Goal: Navigation & Orientation: Find specific page/section

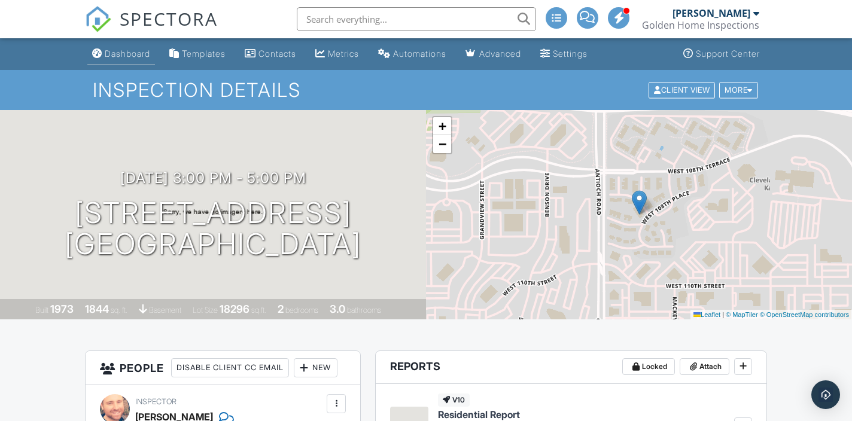
click at [127, 57] on div "Dashboard" at bounding box center [127, 53] width 45 height 10
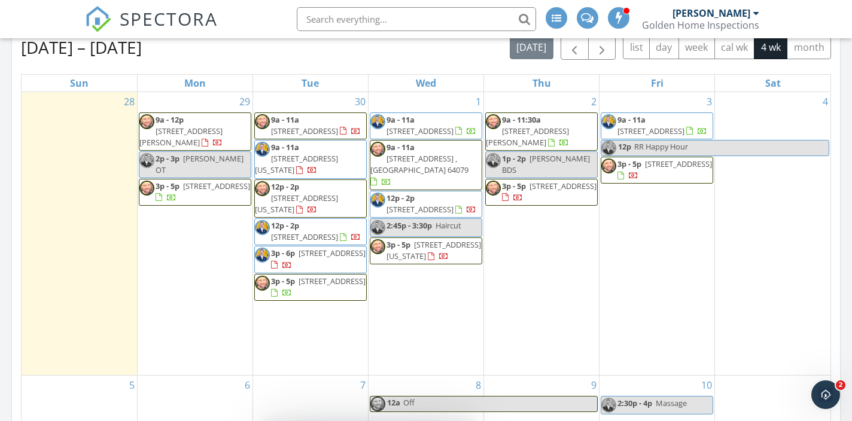
scroll to position [477, 0]
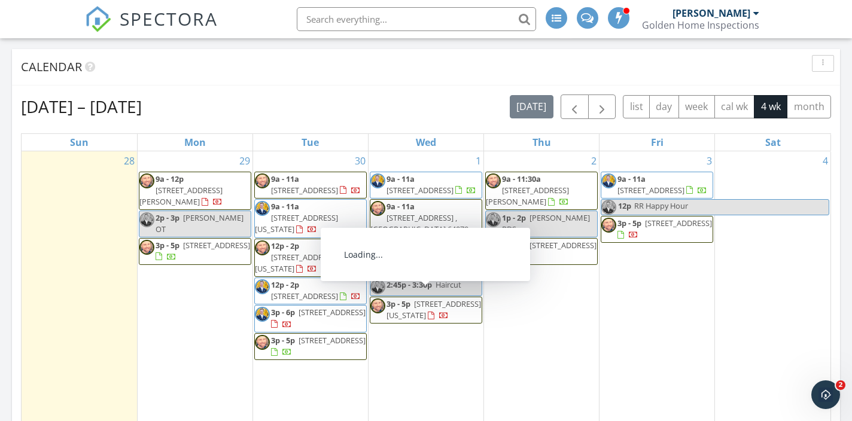
click at [436, 299] on span "3p - 5p 513 E 31st Ave , North Kansas City 64116" at bounding box center [425, 310] width 111 height 23
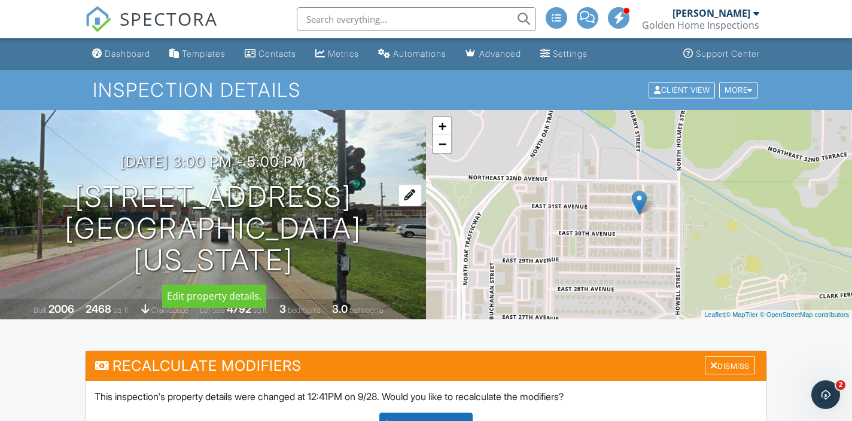
click at [413, 197] on div at bounding box center [409, 195] width 23 height 22
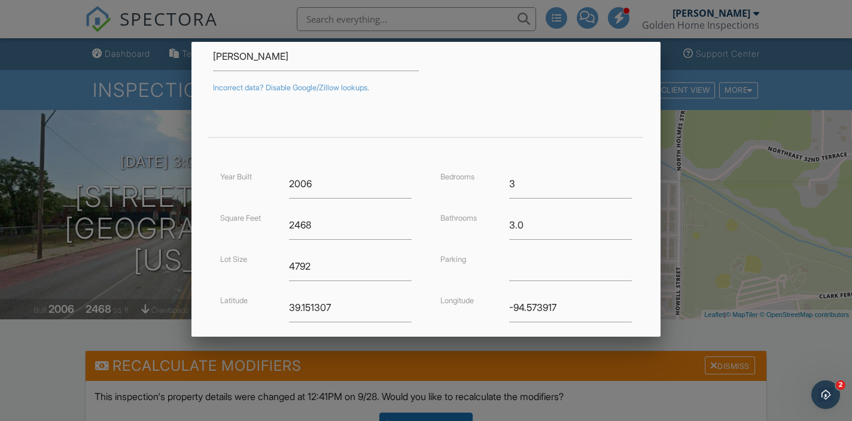
scroll to position [185, 0]
click at [631, 227] on input "2.75" at bounding box center [570, 223] width 123 height 29
click at [631, 227] on input "2.5" at bounding box center [570, 223] width 123 height 29
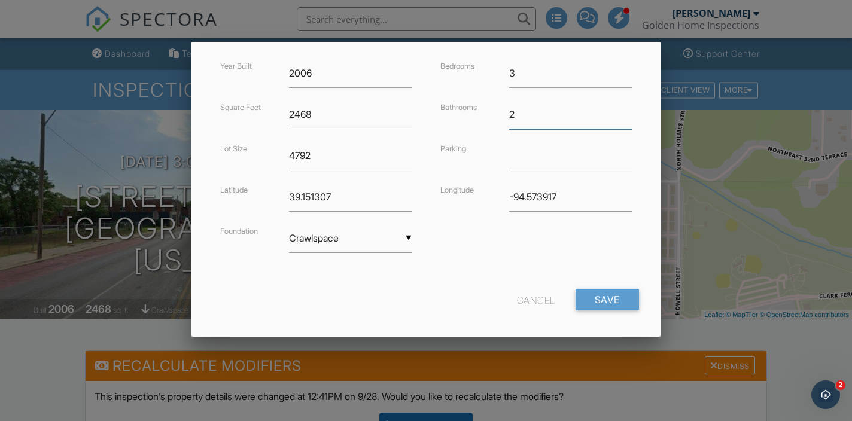
scroll to position [297, 0]
type input "2"
click at [618, 293] on input "Save" at bounding box center [607, 298] width 63 height 22
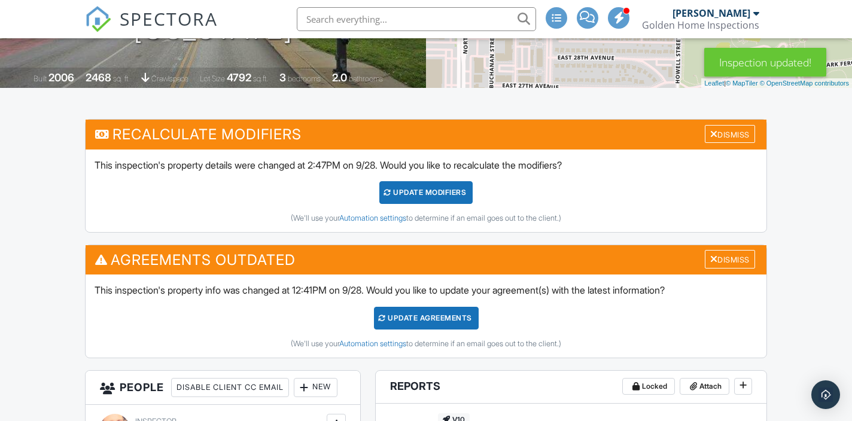
click at [456, 318] on div "Update Agreements" at bounding box center [426, 318] width 105 height 23
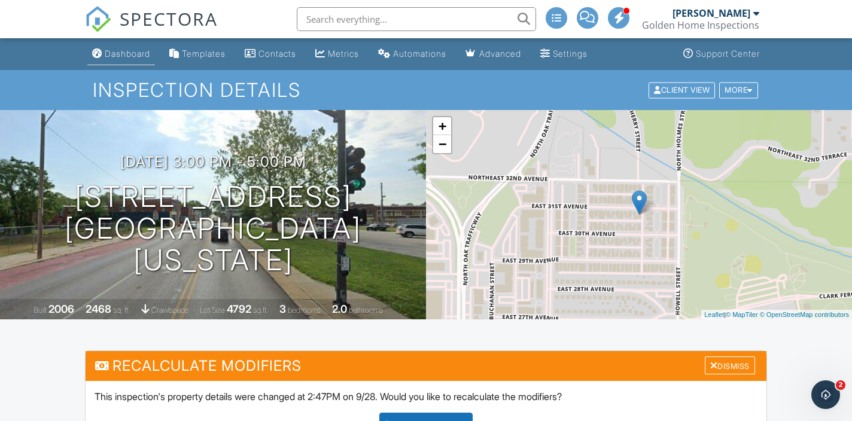
click at [133, 50] on div "Dashboard" at bounding box center [127, 53] width 45 height 10
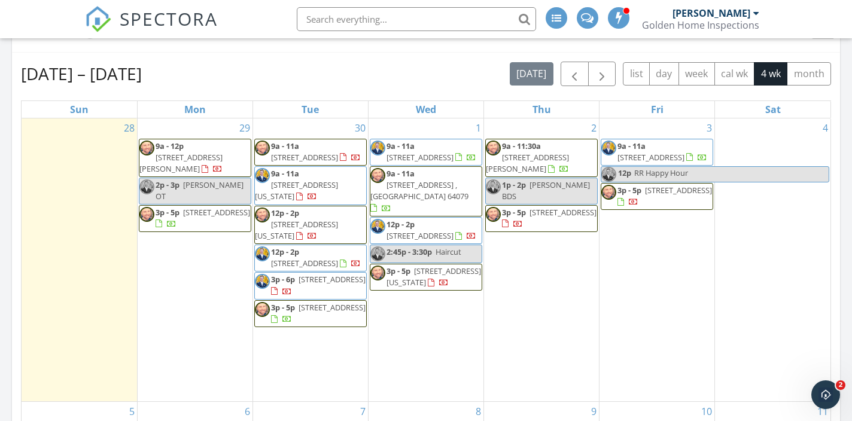
scroll to position [508, 0]
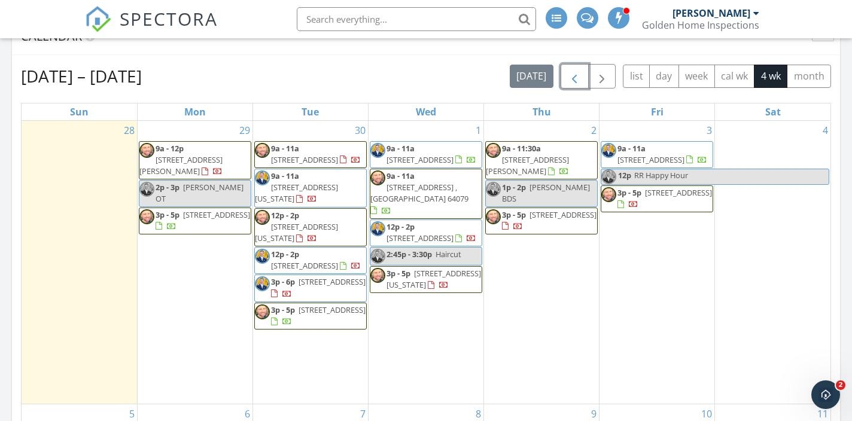
click at [578, 74] on span "button" at bounding box center [574, 76] width 14 height 14
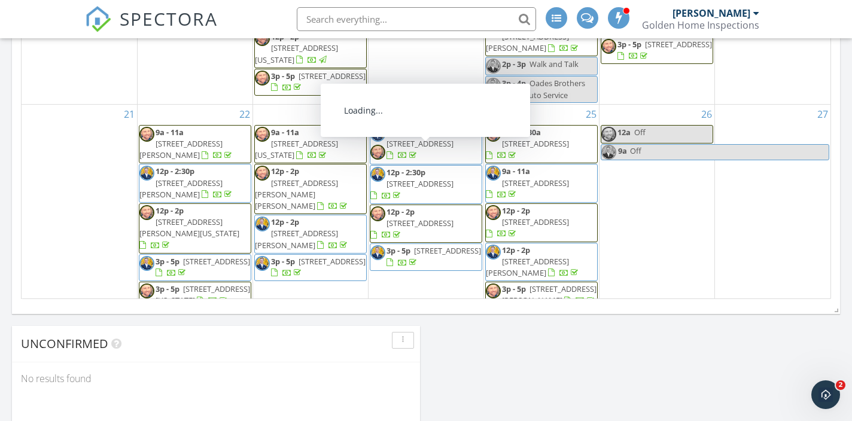
scroll to position [801, 0]
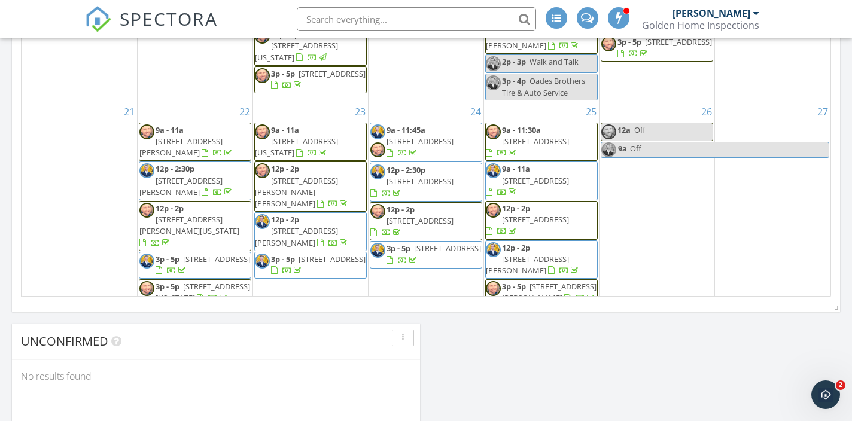
click at [556, 214] on span "13701 E 41st St S , Independence 64055" at bounding box center [535, 219] width 67 height 11
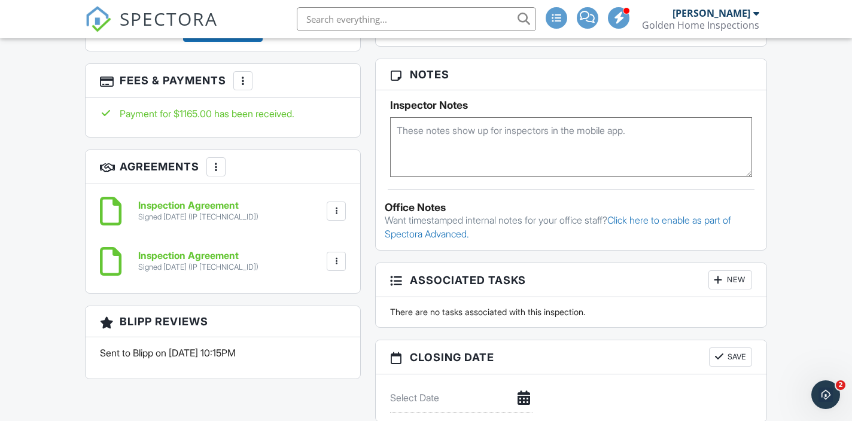
scroll to position [1099, 0]
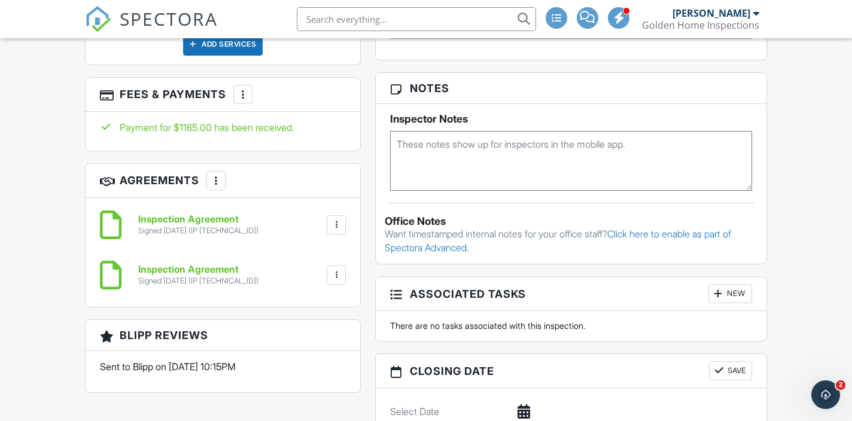
click at [242, 101] on div at bounding box center [243, 95] width 12 height 12
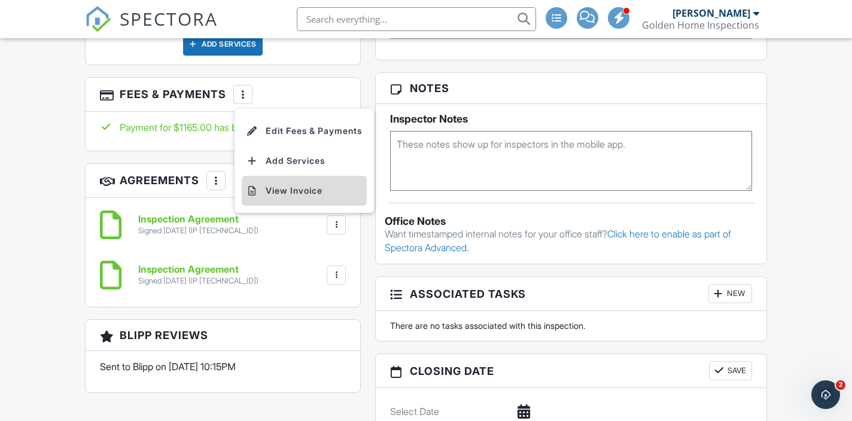
click at [275, 206] on li "View Invoice" at bounding box center [304, 191] width 125 height 30
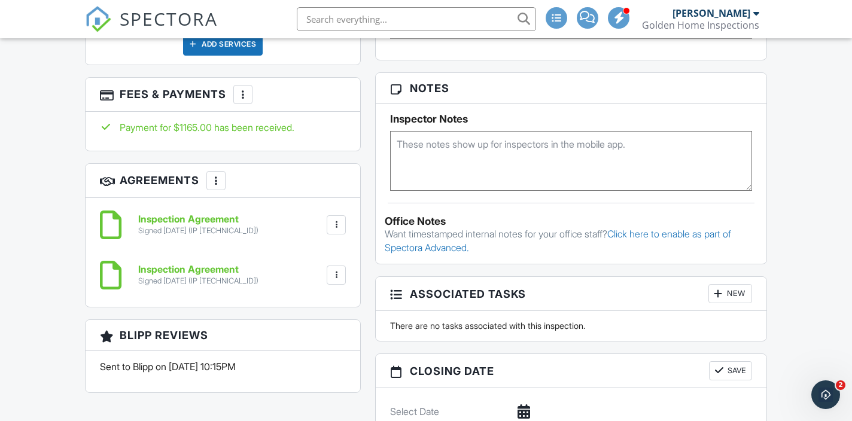
click at [246, 101] on div at bounding box center [243, 95] width 12 height 12
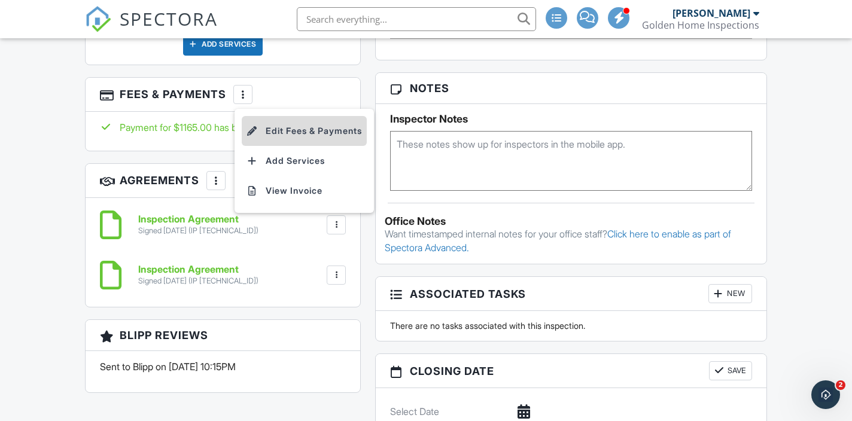
click at [265, 146] on li "Edit Fees & Payments" at bounding box center [304, 131] width 125 height 30
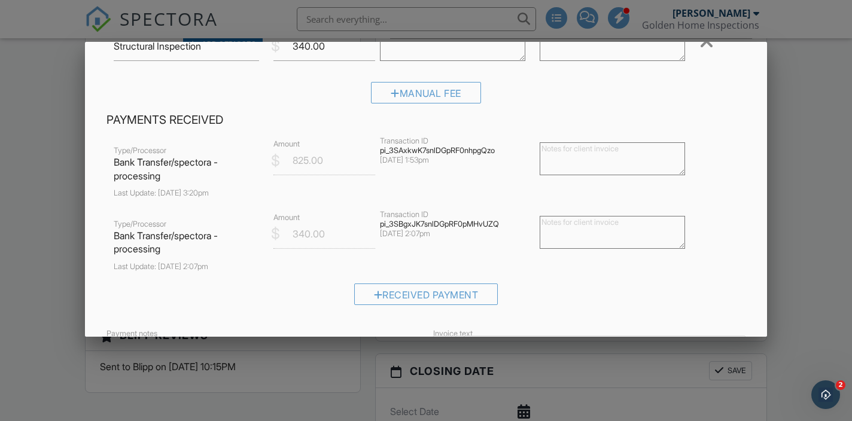
scroll to position [0, 0]
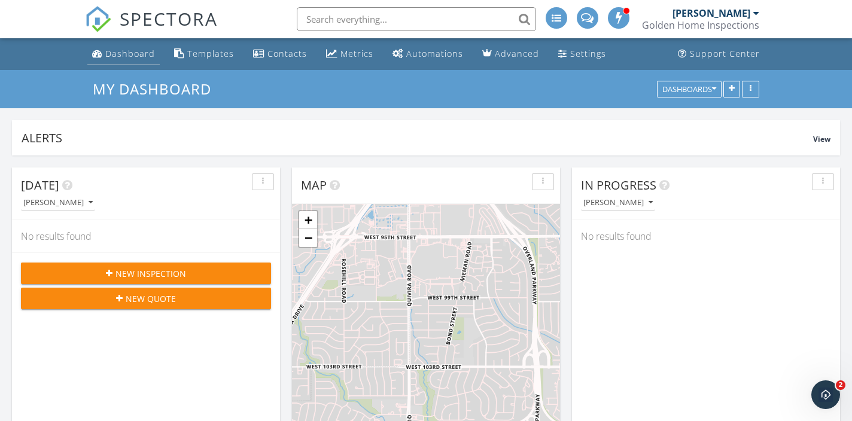
click at [130, 53] on div "Dashboard" at bounding box center [130, 53] width 50 height 11
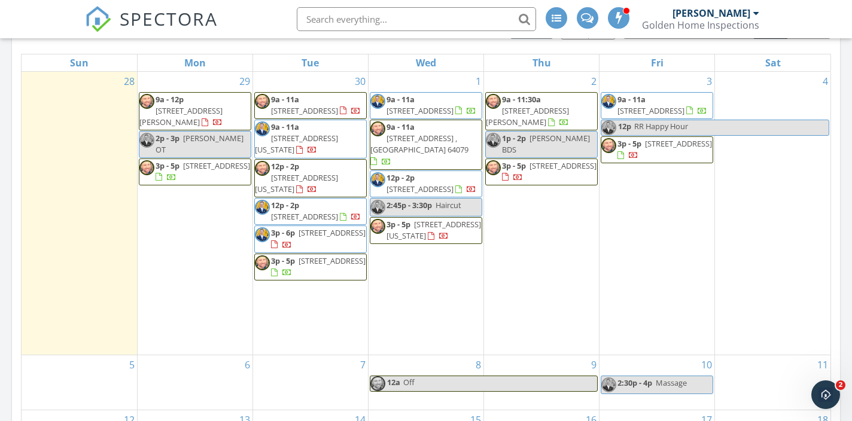
scroll to position [589, 0]
